Goal: Find specific fact

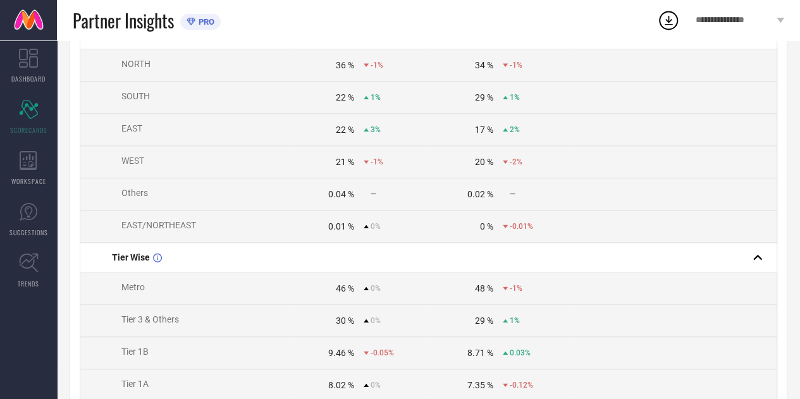
scroll to position [745, 0]
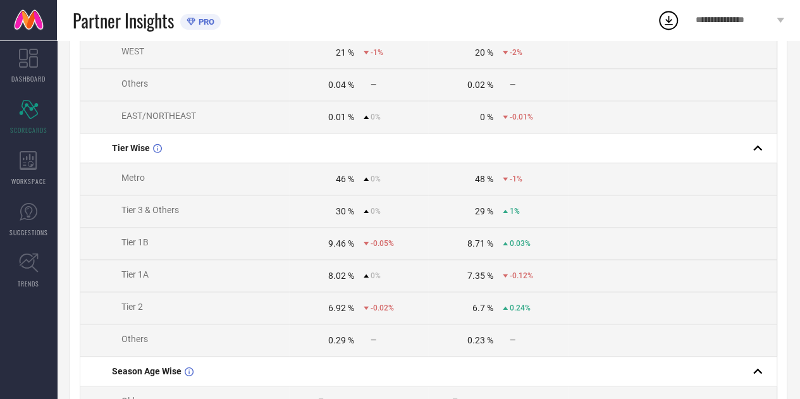
click at [345, 184] on div "46 %" at bounding box center [345, 179] width 18 height 10
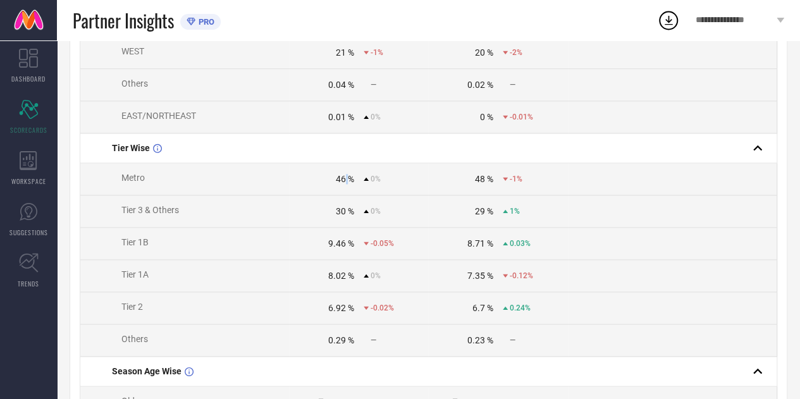
click at [345, 184] on div "46 %" at bounding box center [345, 179] width 18 height 10
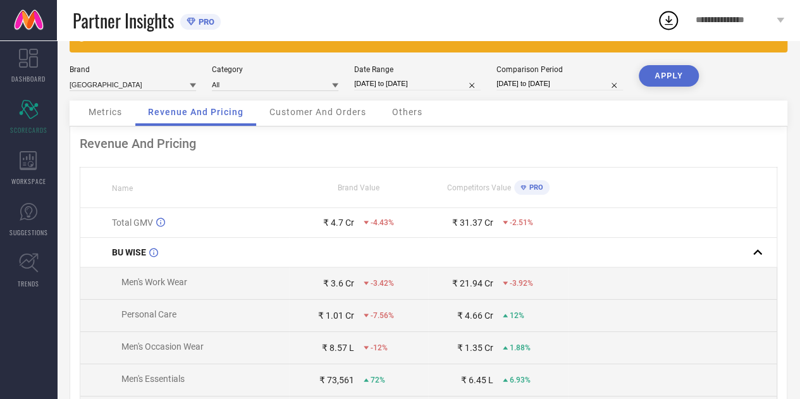
scroll to position [30, 0]
